Goal: Task Accomplishment & Management: Complete application form

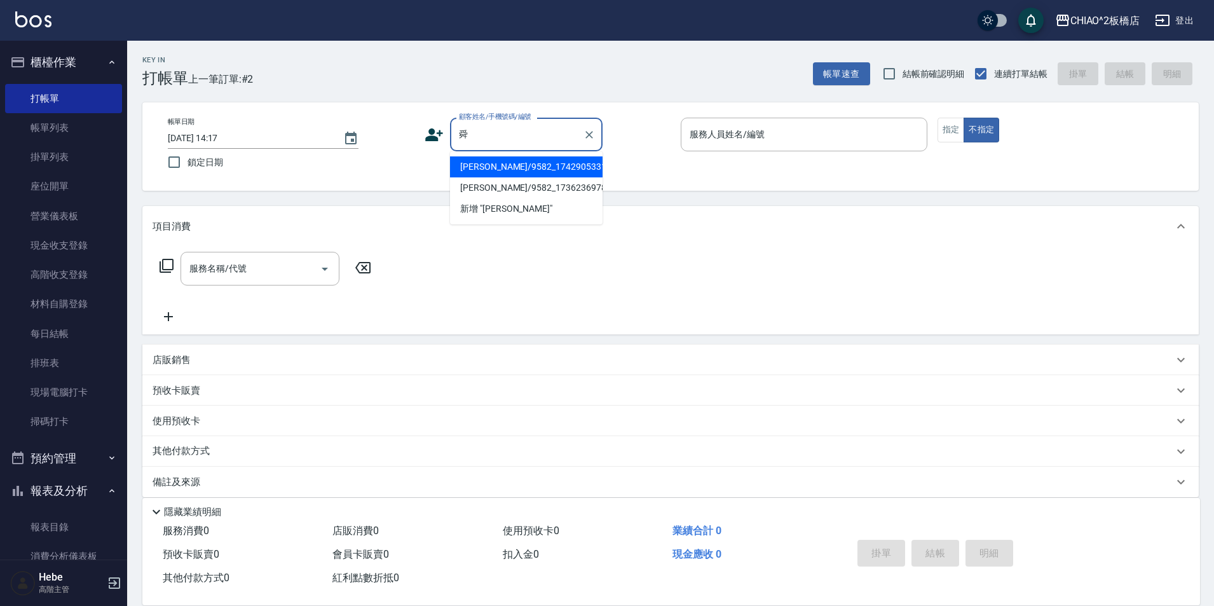
click at [532, 166] on li "[PERSON_NAME]/9582_1742905331/null" at bounding box center [526, 166] width 153 height 21
type input "[PERSON_NAME]/9582_1742905331/null"
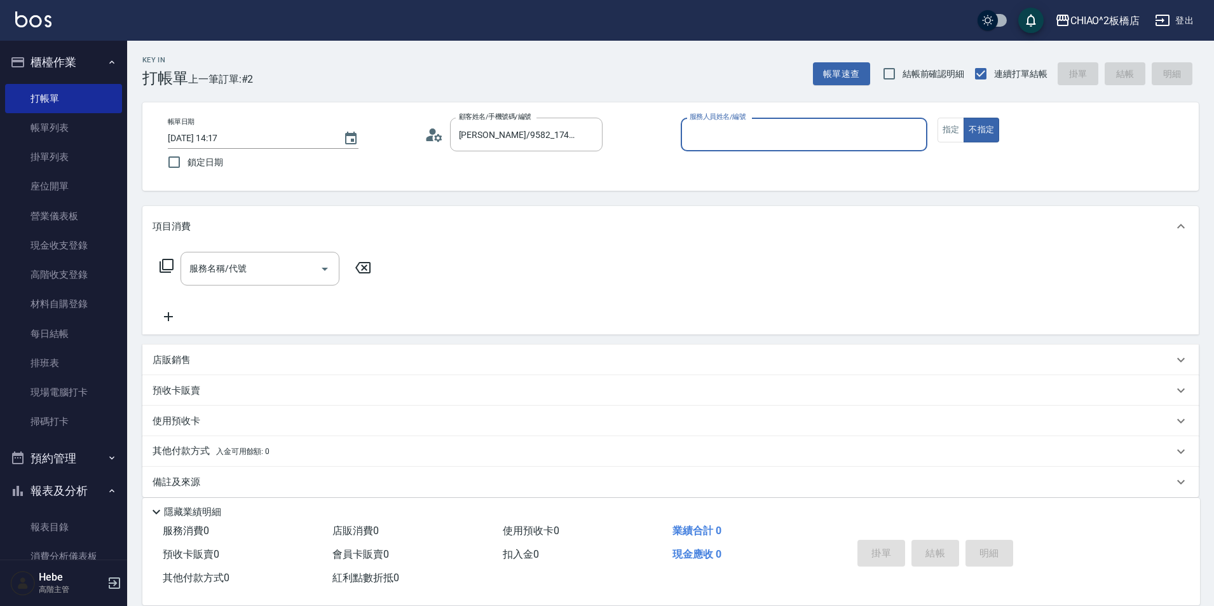
click at [715, 131] on div "服務人員姓名/編號 服務人員姓名/編號" at bounding box center [804, 135] width 247 height 34
click at [714, 121] on label "服務人員姓名/編號" at bounding box center [717, 117] width 56 height 10
click at [714, 123] on input "服務人員姓名/編號" at bounding box center [803, 134] width 235 height 22
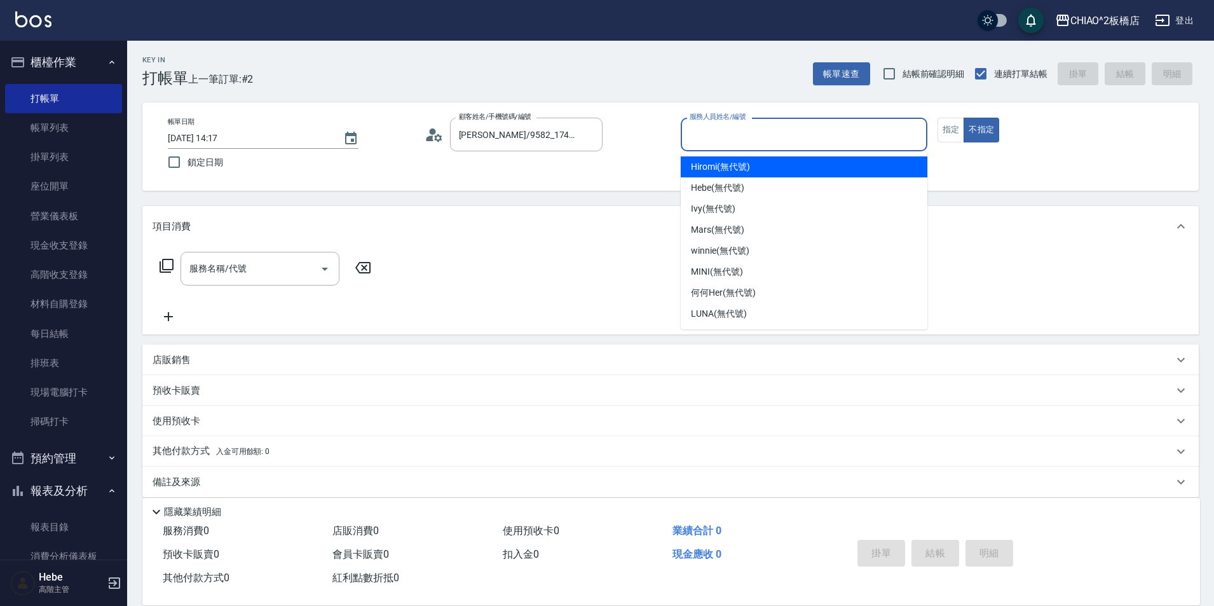
click at [712, 132] on input "服務人員姓名/編號" at bounding box center [803, 134] width 235 height 22
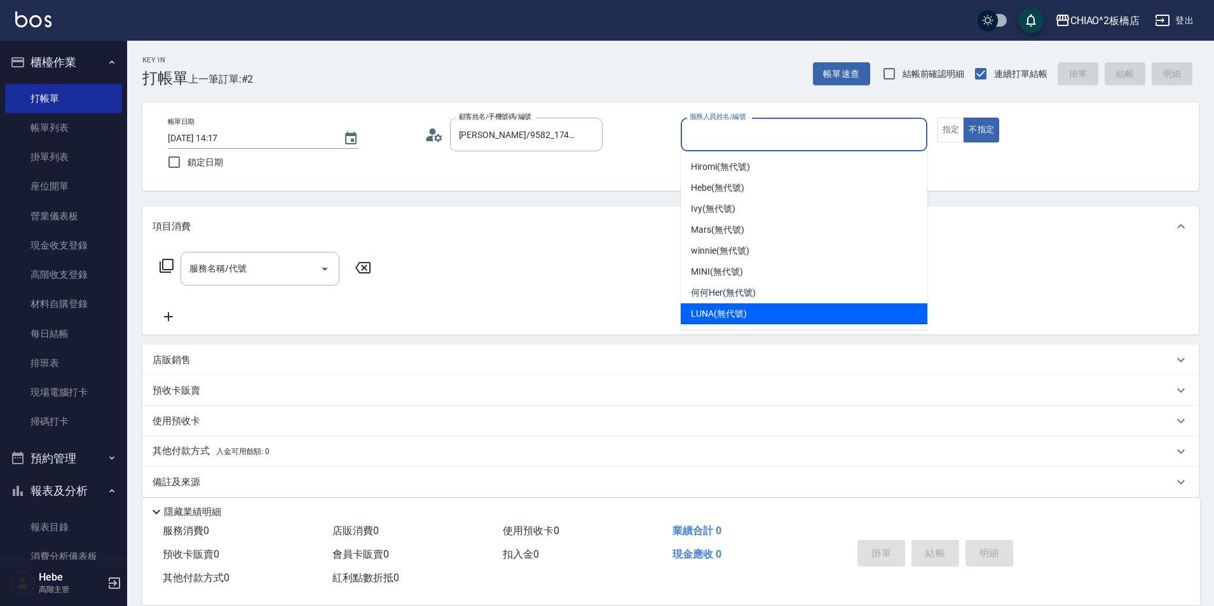
click at [730, 308] on span "LUNA (無代號)" at bounding box center [719, 313] width 56 height 13
type input "LUNA(無代號)"
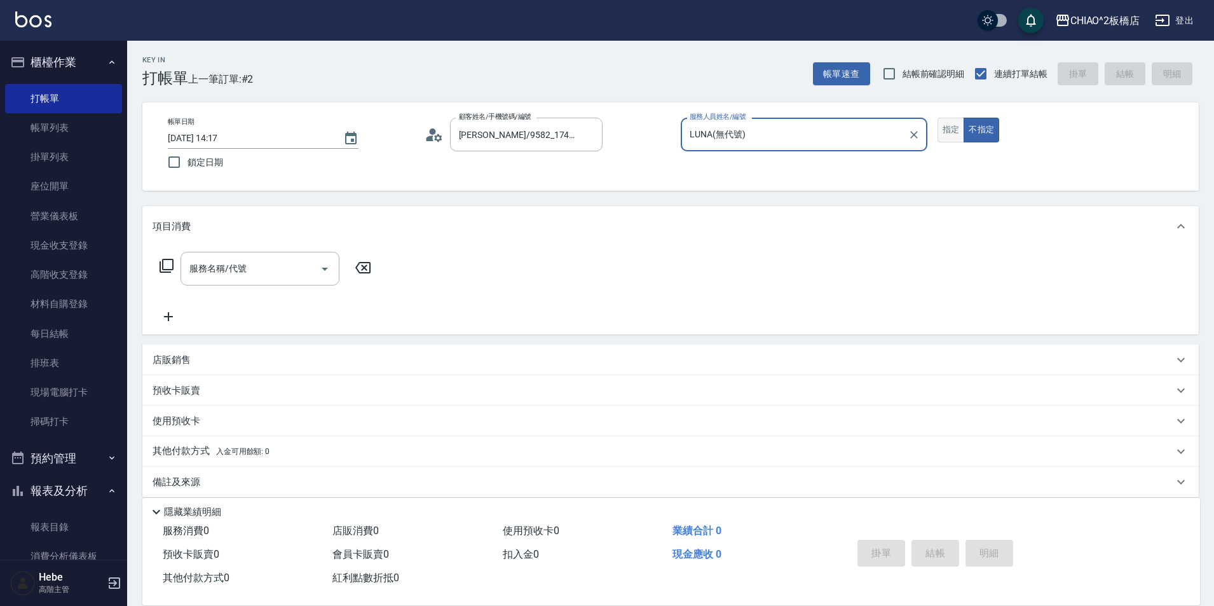
click at [947, 131] on button "指定" at bounding box center [950, 130] width 27 height 25
click at [288, 268] on input "服務名稱/代號" at bounding box center [250, 268] width 128 height 22
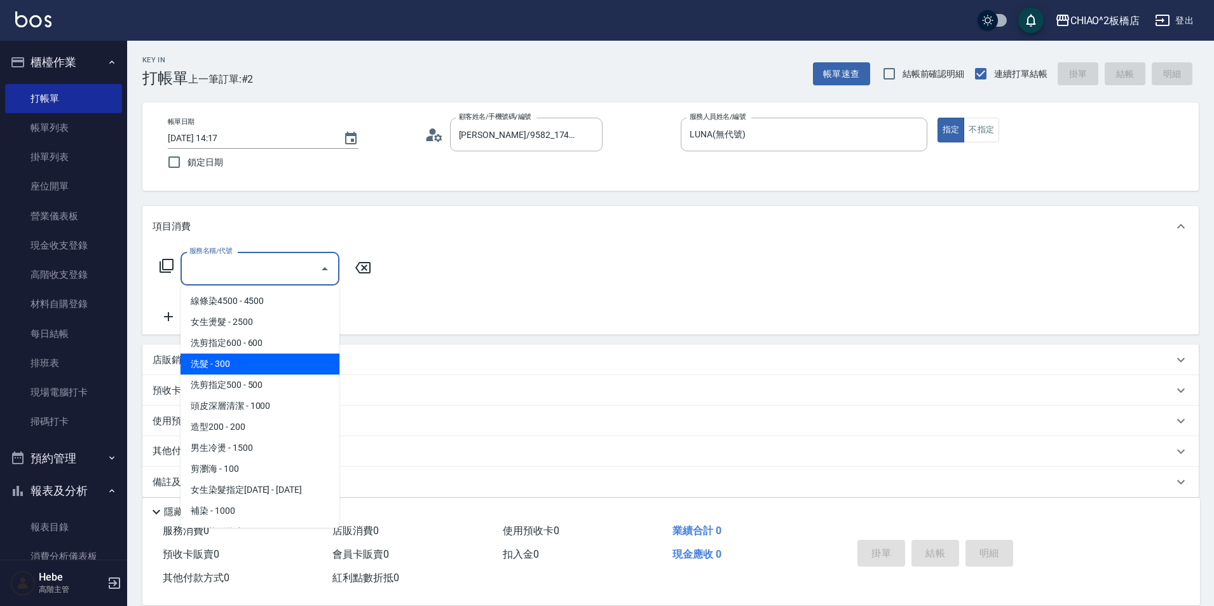
click at [259, 366] on span "洗髮 - 300" at bounding box center [259, 363] width 159 height 21
type input "洗髮(96679)"
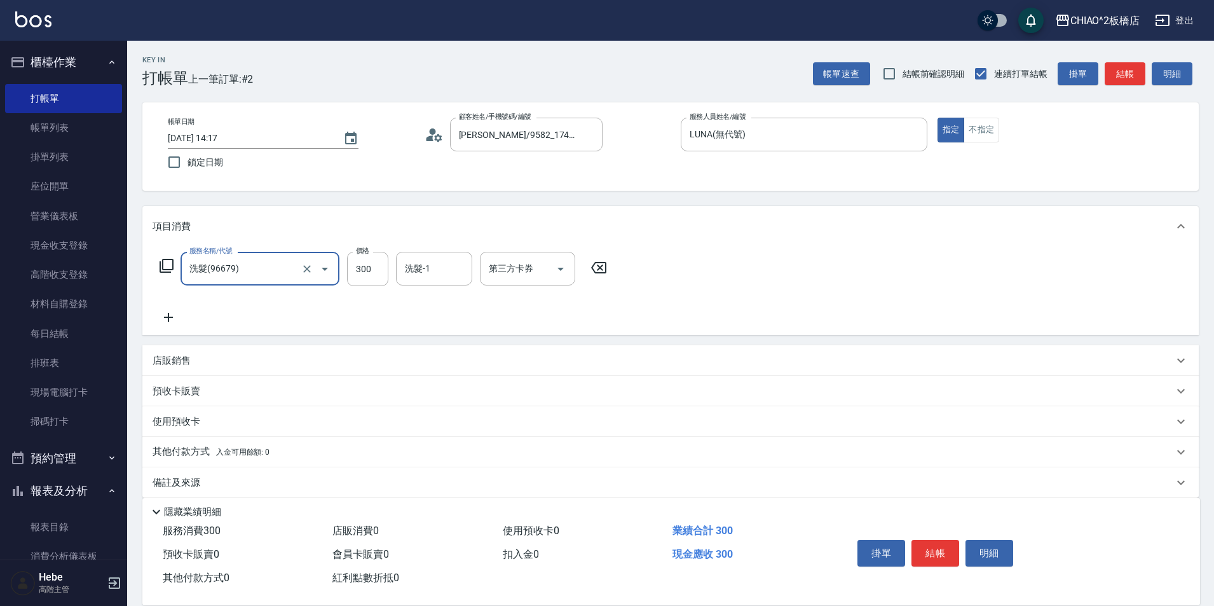
click at [167, 316] on icon at bounding box center [169, 316] width 32 height 15
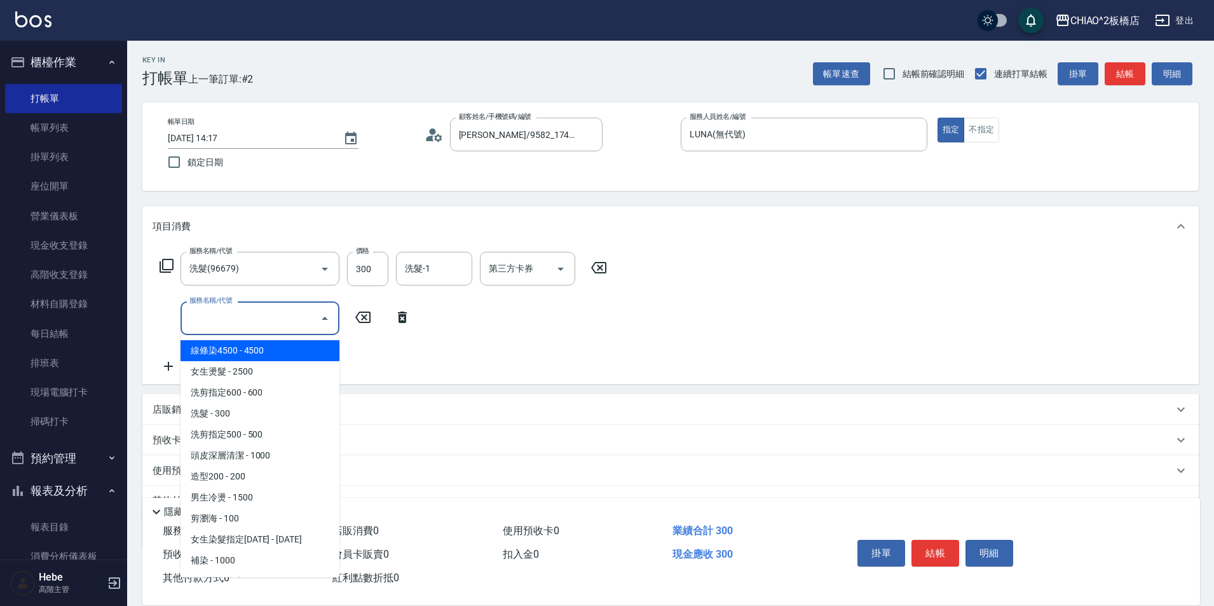
click at [214, 318] on input "服務名稱/代號" at bounding box center [250, 318] width 128 height 22
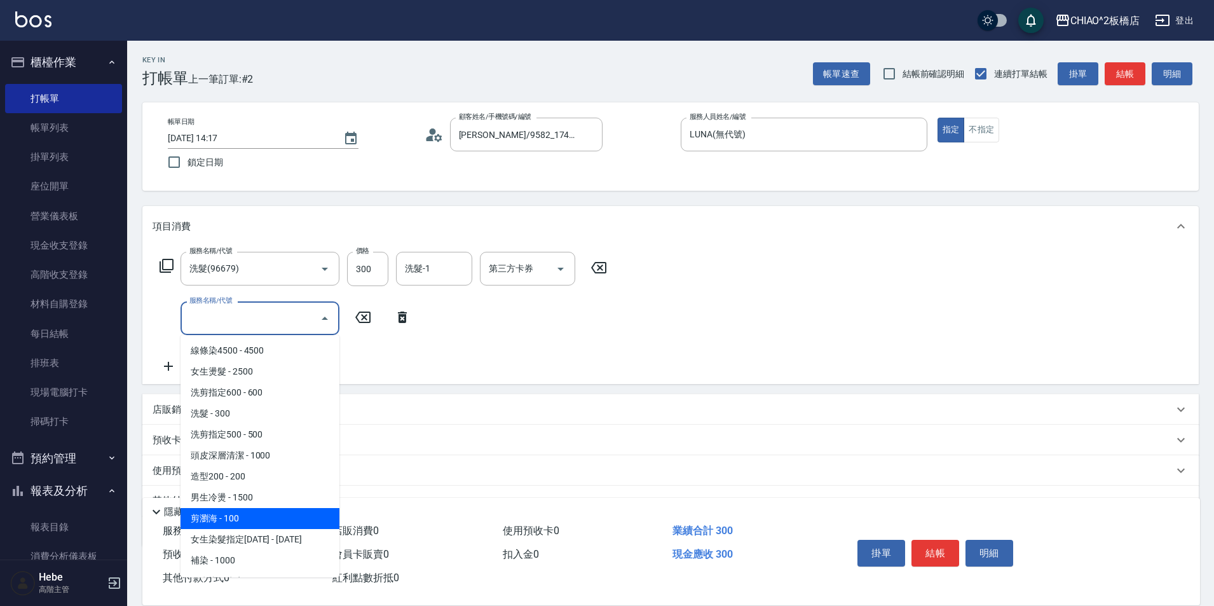
click at [255, 521] on span "剪瀏海 - 100" at bounding box center [259, 518] width 159 height 21
type input "剪瀏海(96690)"
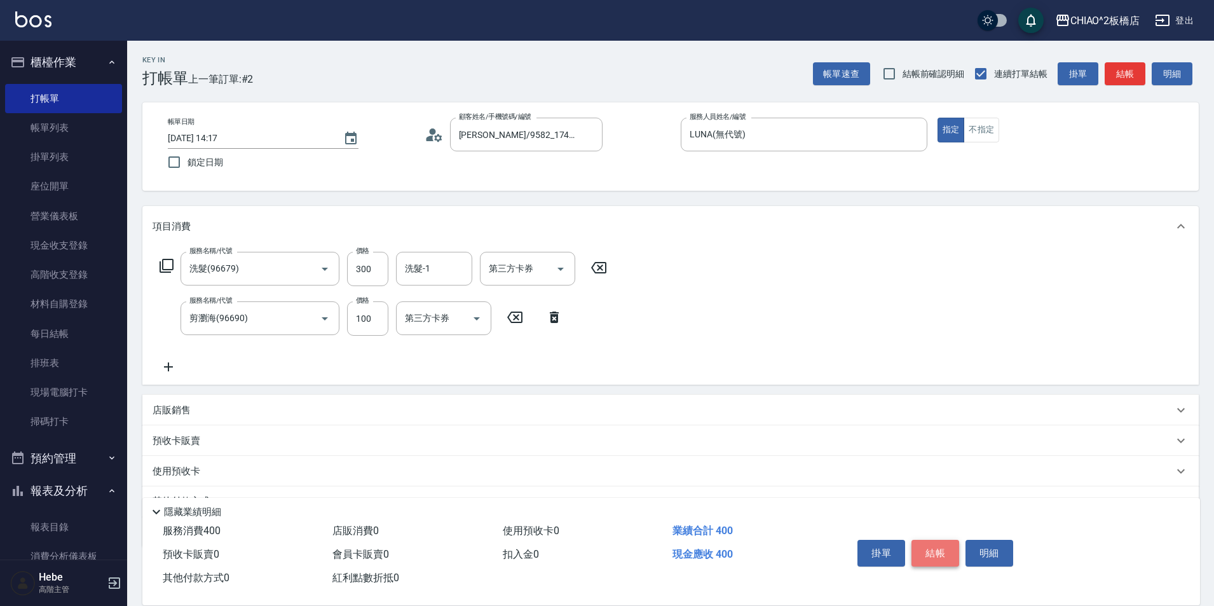
click at [937, 543] on button "結帳" at bounding box center [935, 552] width 48 height 27
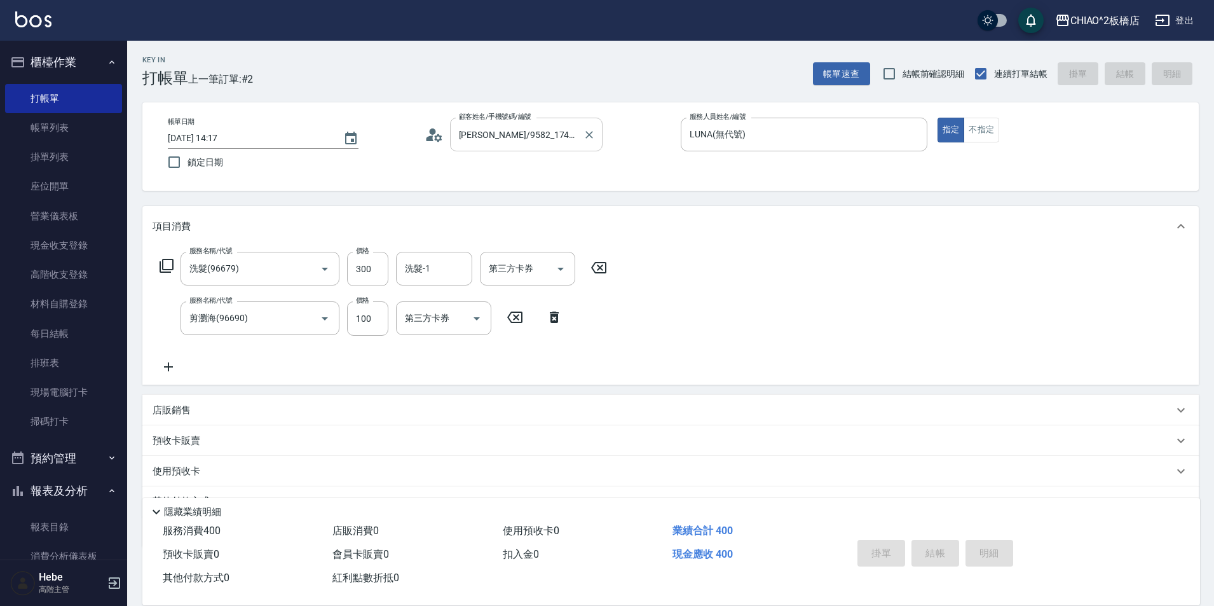
type input "[DATE] 18:18"
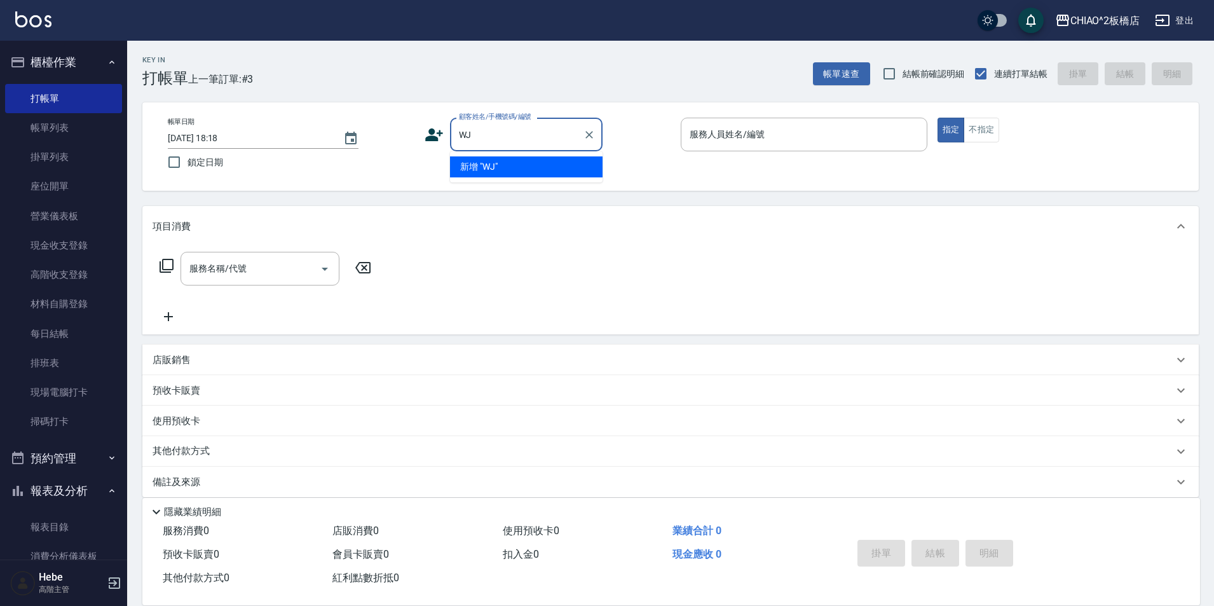
type input "W"
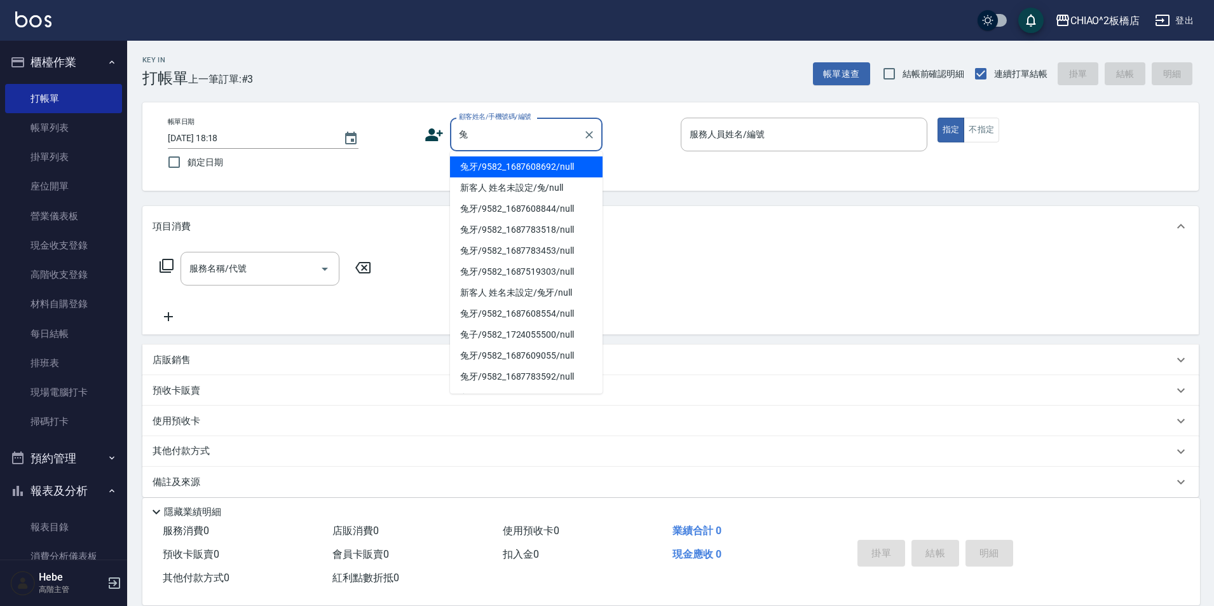
click at [465, 168] on li "兔牙/9582_1687608692/null" at bounding box center [526, 166] width 153 height 21
type input "兔牙/9582_1687608692/null"
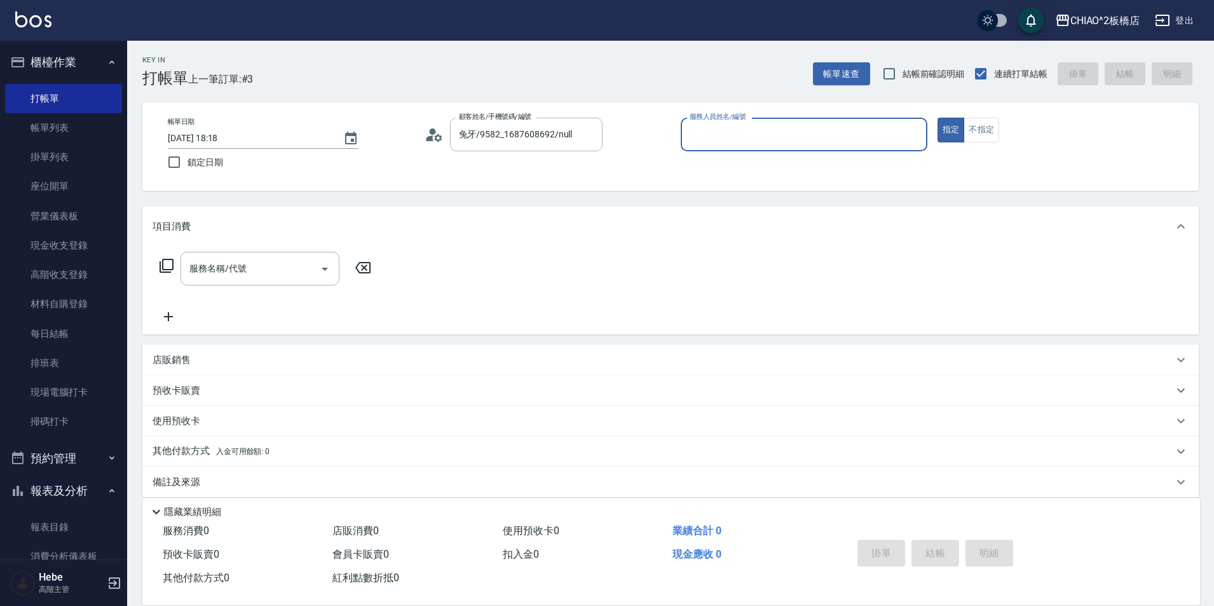
click at [740, 137] on input "服務人員姓名/編號" at bounding box center [803, 134] width 235 height 22
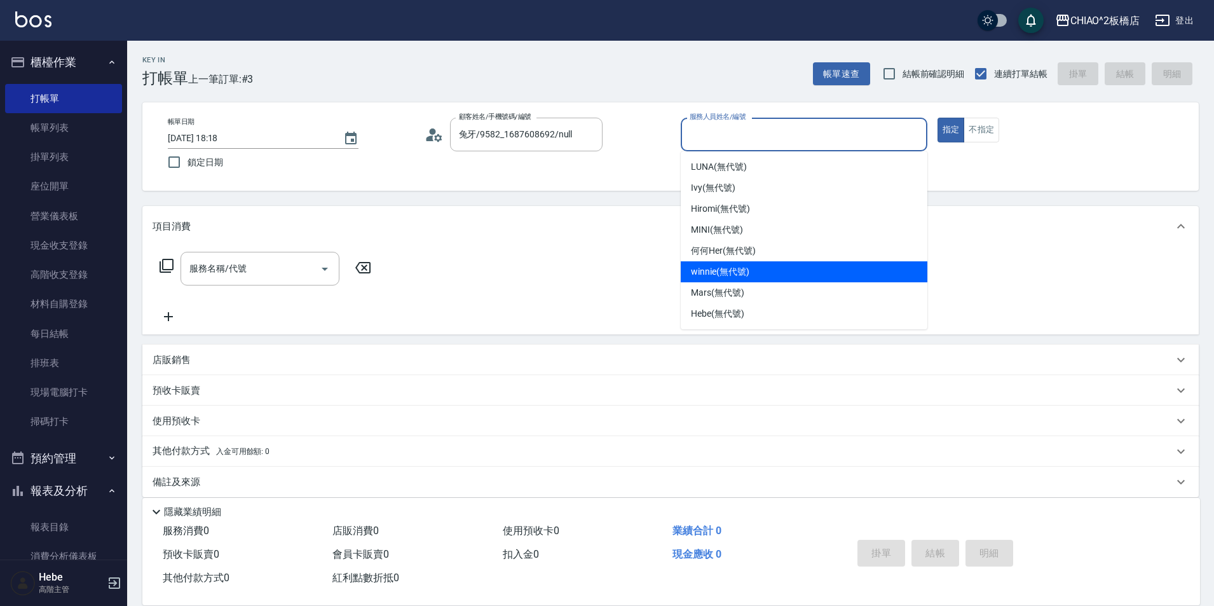
click at [733, 277] on span "winnie (無代號)" at bounding box center [720, 271] width 58 height 13
type input "winnie(無代號)"
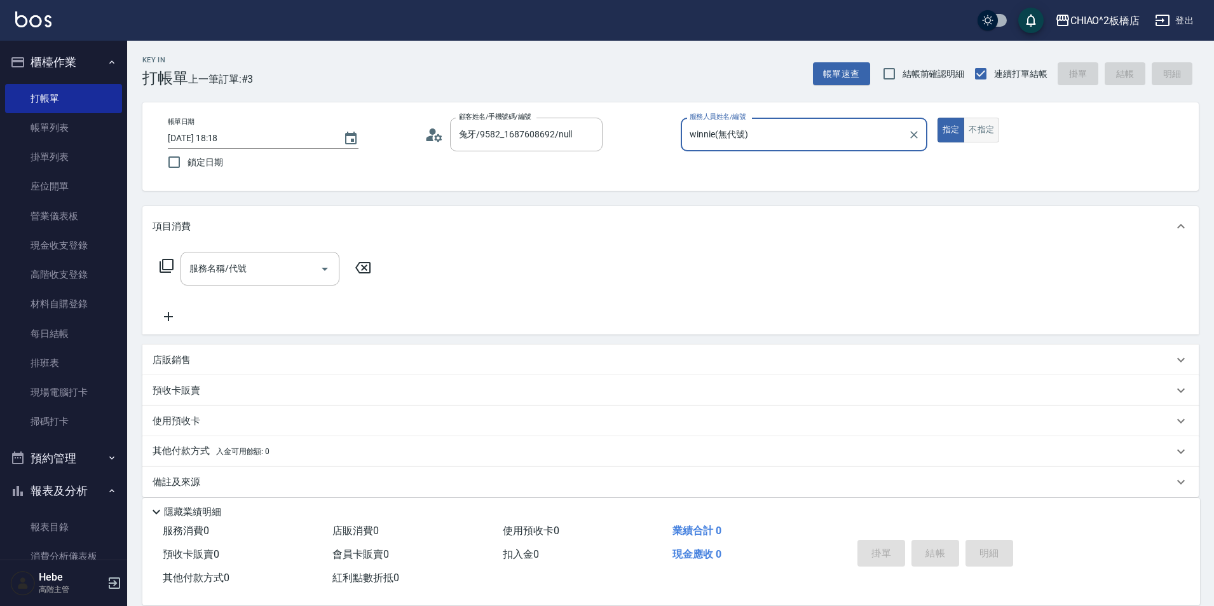
click at [982, 132] on button "不指定" at bounding box center [981, 130] width 36 height 25
click at [255, 279] on input "服務名稱/代號" at bounding box center [250, 268] width 128 height 22
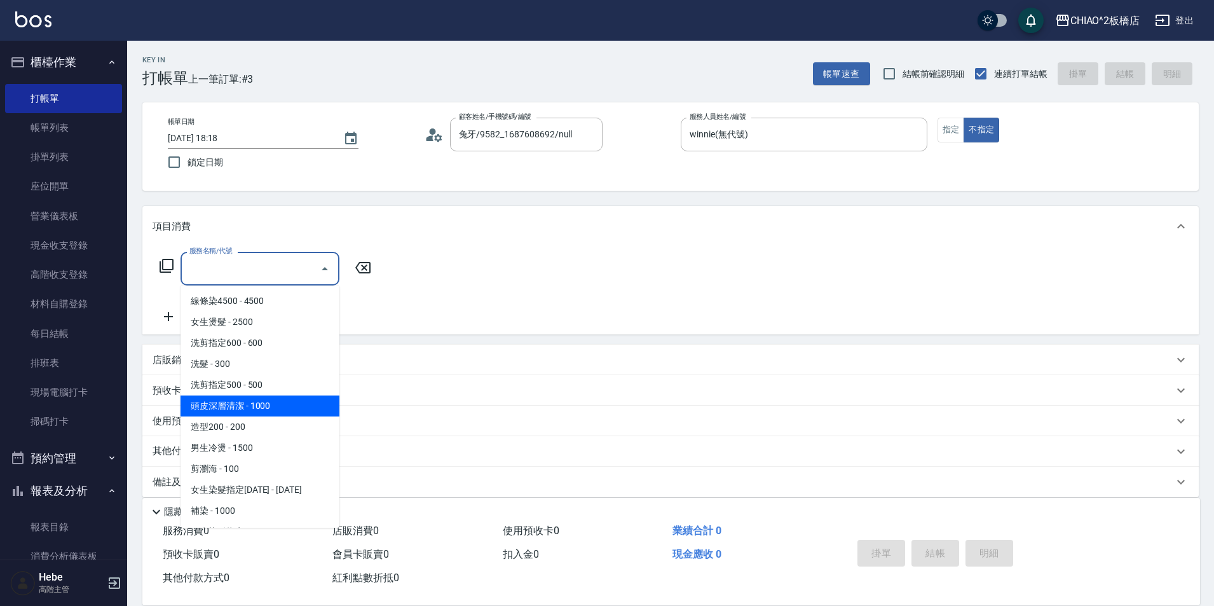
drag, startPoint x: 268, startPoint y: 402, endPoint x: 693, endPoint y: 447, distance: 426.9
click at [268, 401] on span "頭皮深層清潔 - 1000" at bounding box center [259, 405] width 159 height 21
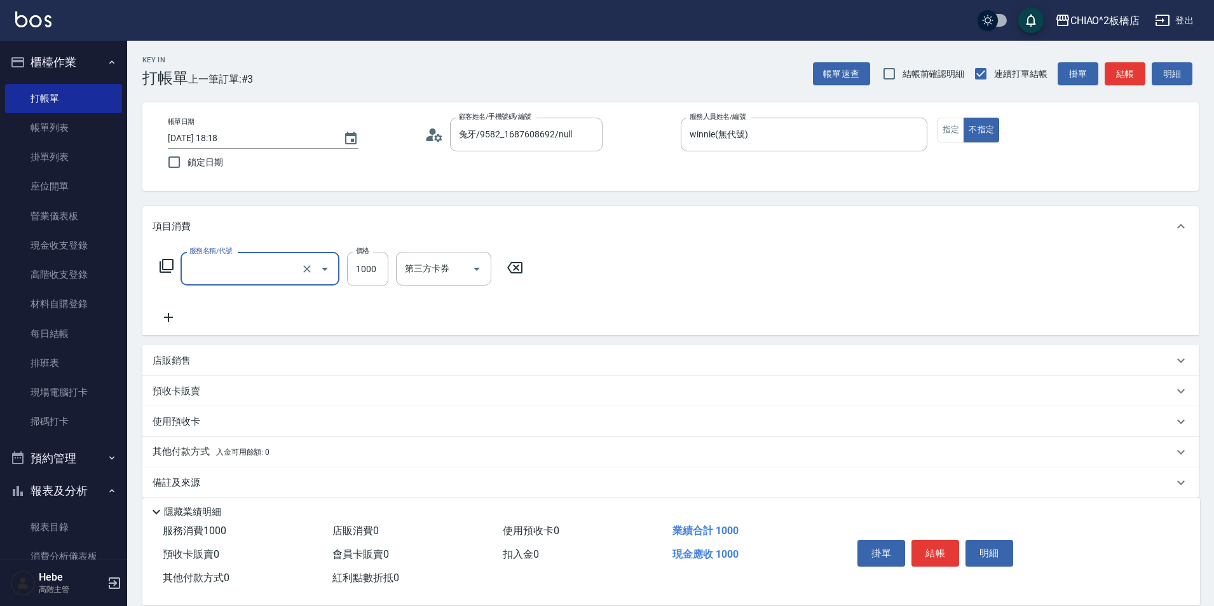
type input "頭皮深層清潔(96683)"
click at [941, 543] on button "結帳" at bounding box center [935, 552] width 48 height 27
